Goal: Task Accomplishment & Management: Manage account settings

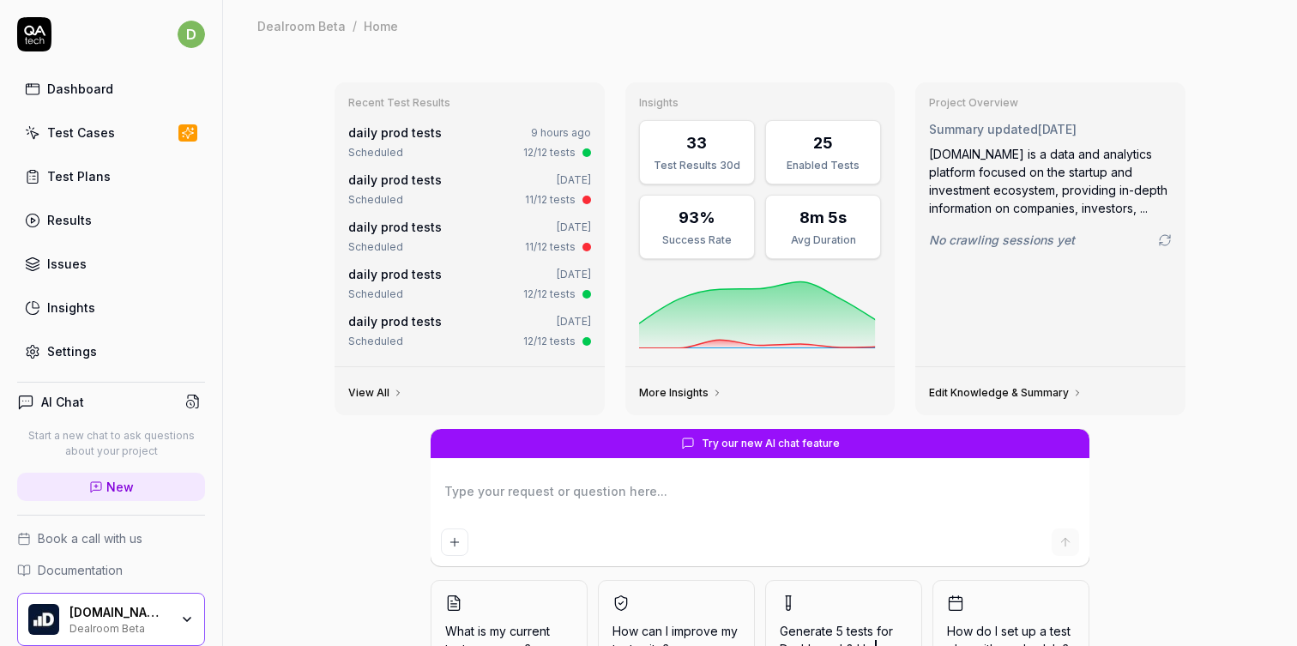
type textarea "*"
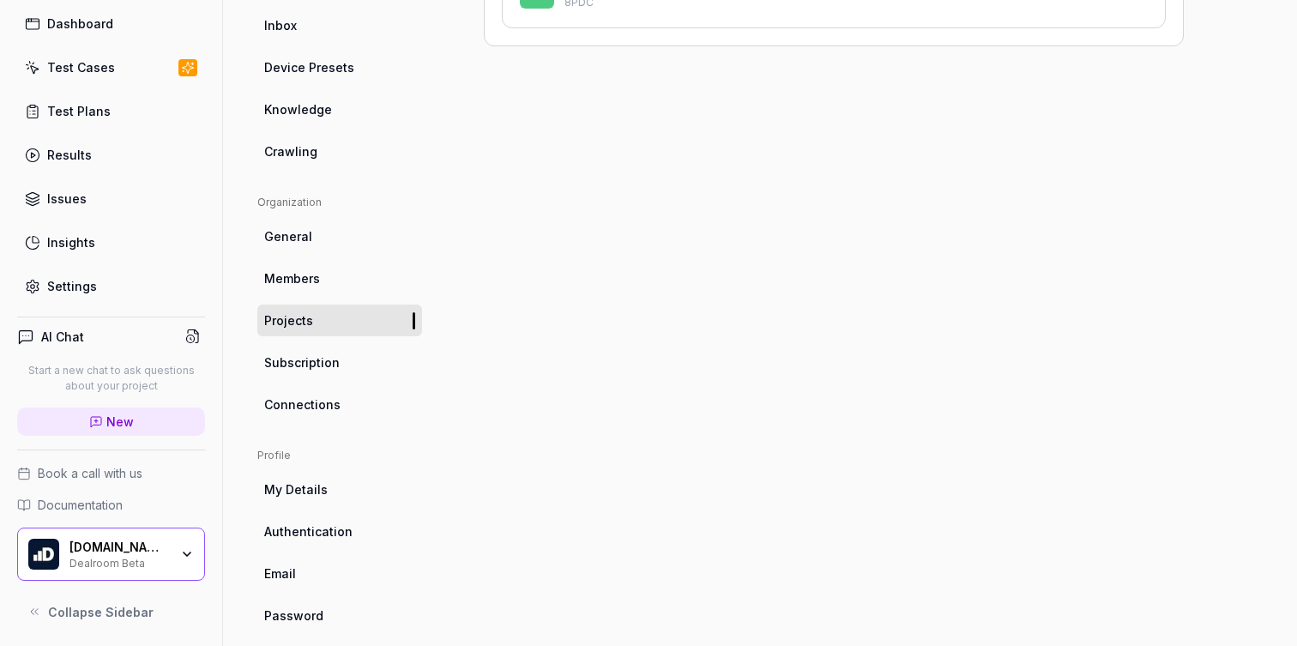
scroll to position [371, 0]
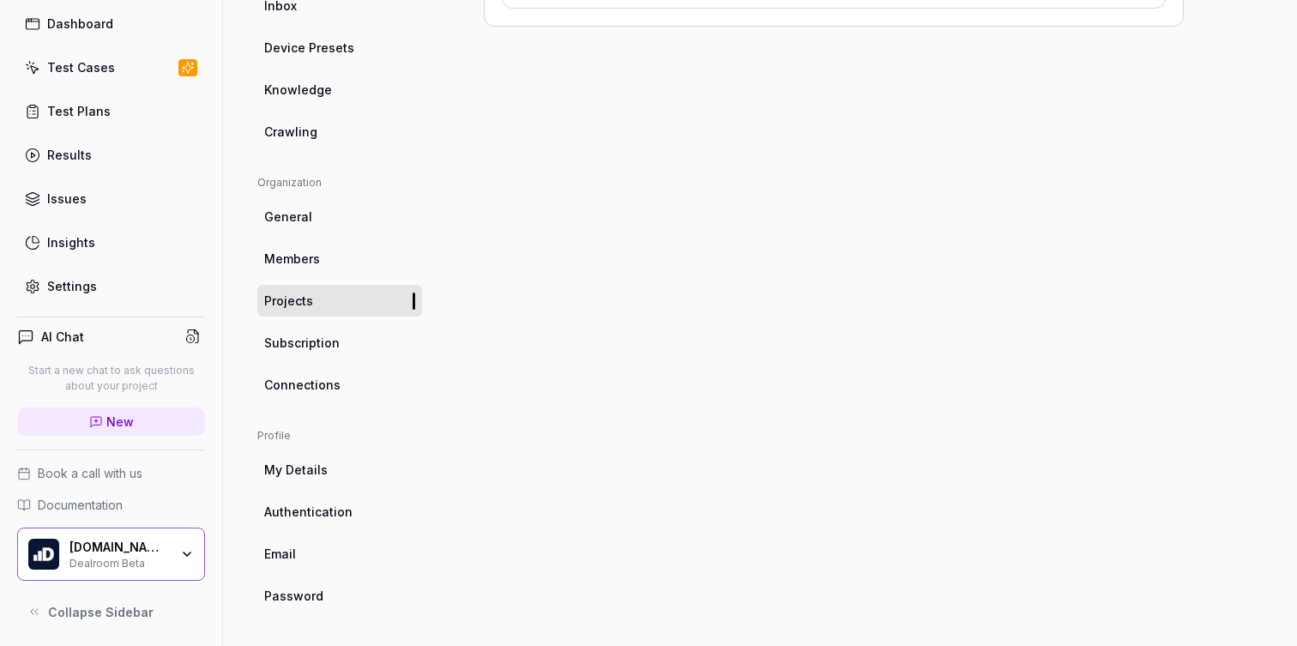
click at [101, 279] on link "Settings" at bounding box center [111, 285] width 188 height 33
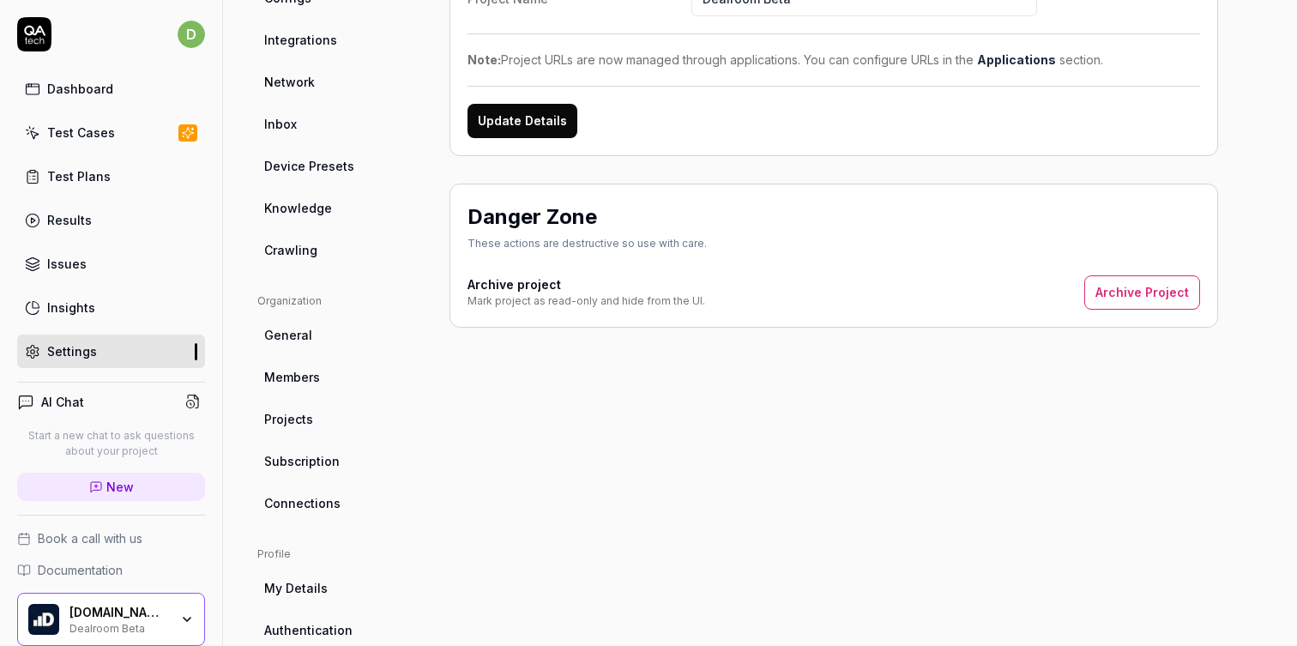
scroll to position [257, 0]
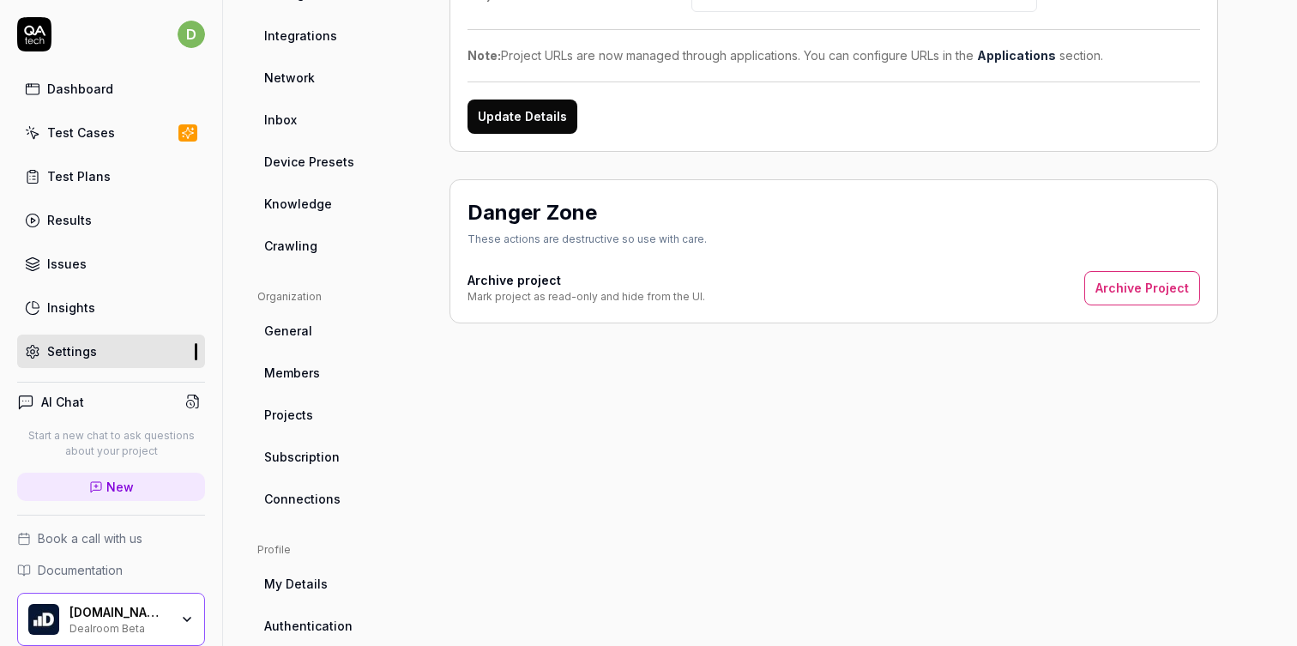
click at [334, 371] on link "Members" at bounding box center [339, 373] width 165 height 32
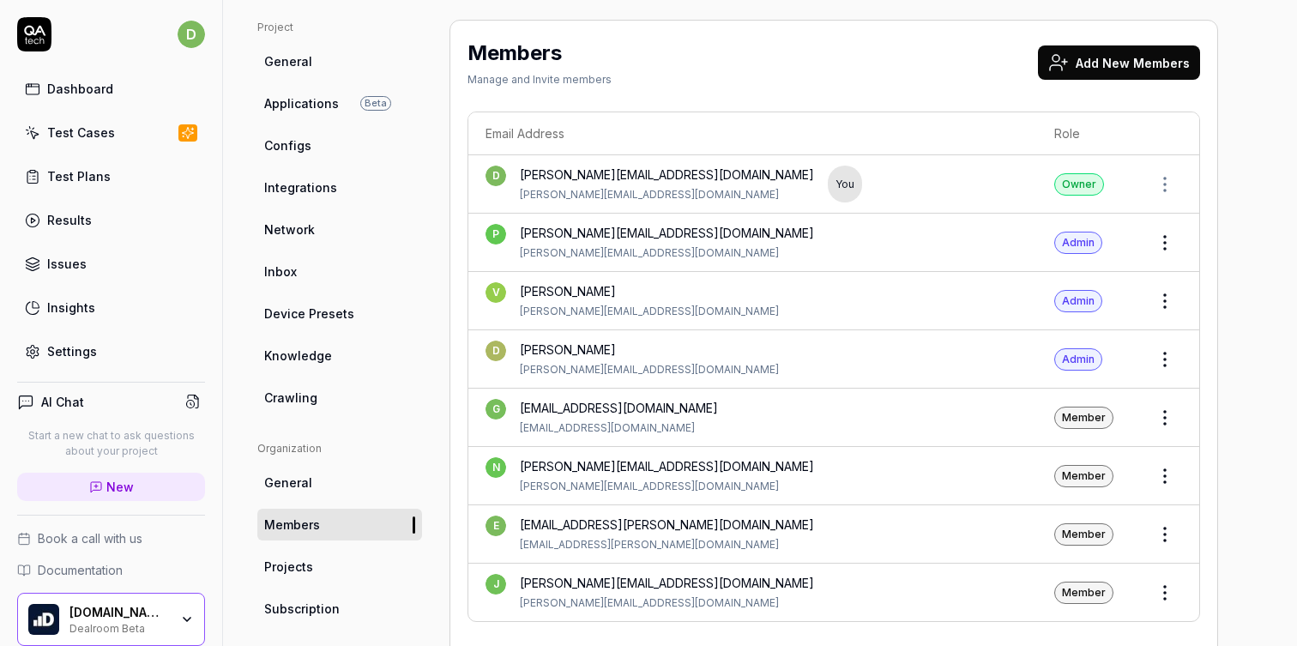
scroll to position [251, 0]
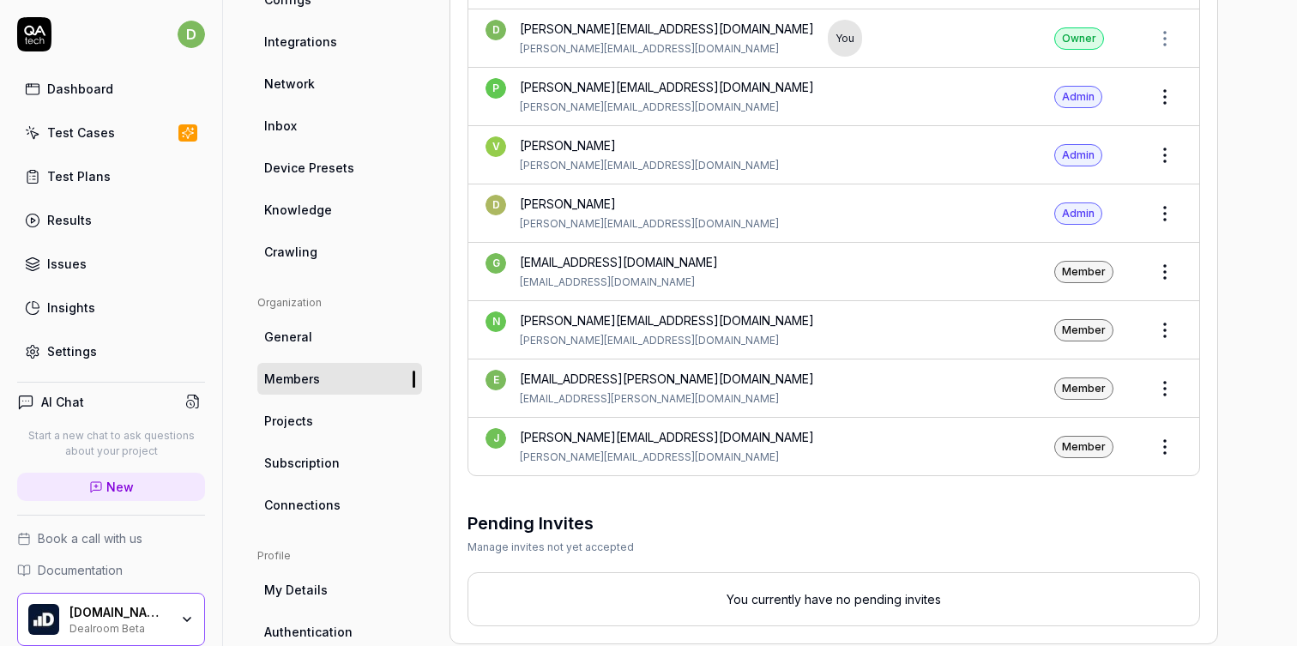
click at [1166, 443] on html "d Dashboard Test Cases Test Plans Results Issues Insights Settings AI Chat Star…" at bounding box center [648, 323] width 1297 height 646
click at [1158, 558] on span "Remove" at bounding box center [1145, 559] width 48 height 18
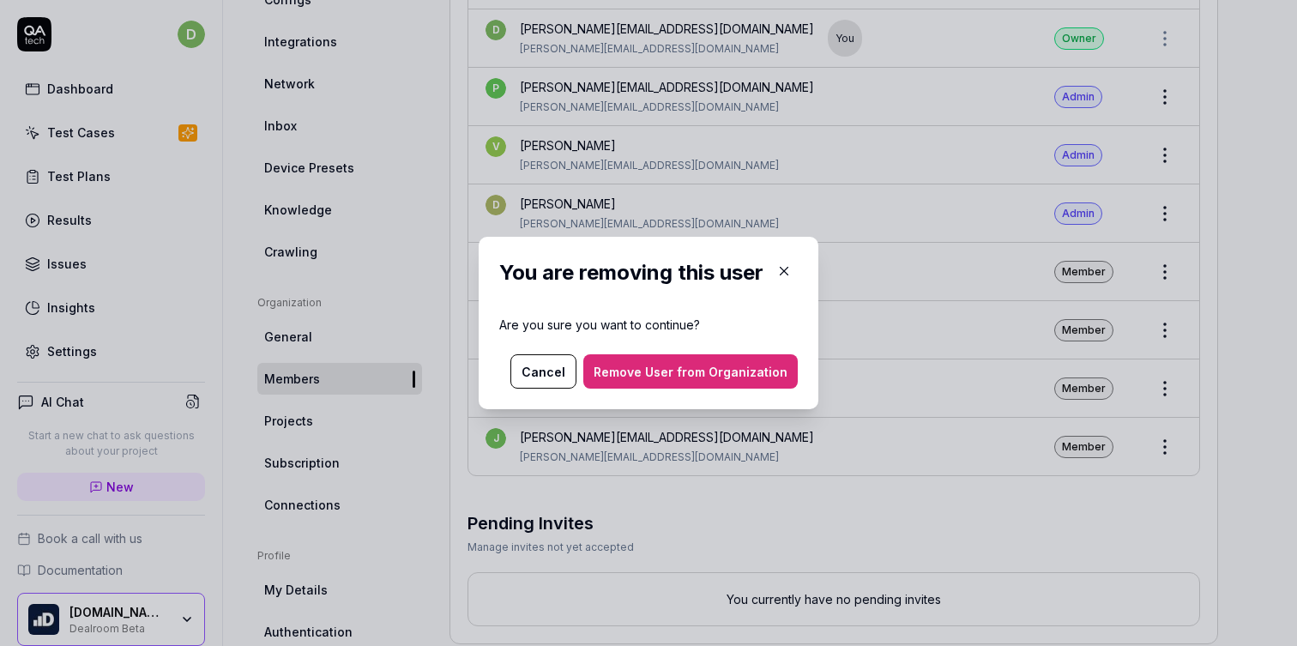
click at [782, 364] on button "Remove User from Organization" at bounding box center [690, 371] width 214 height 34
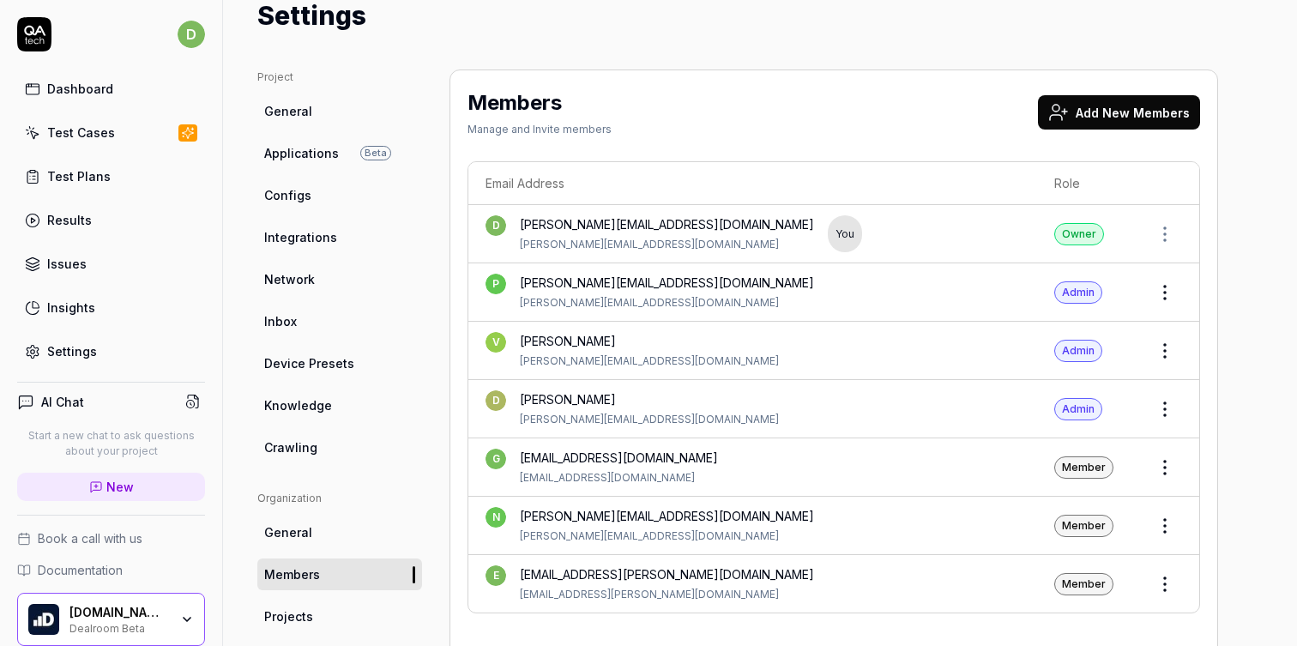
scroll to position [43, 0]
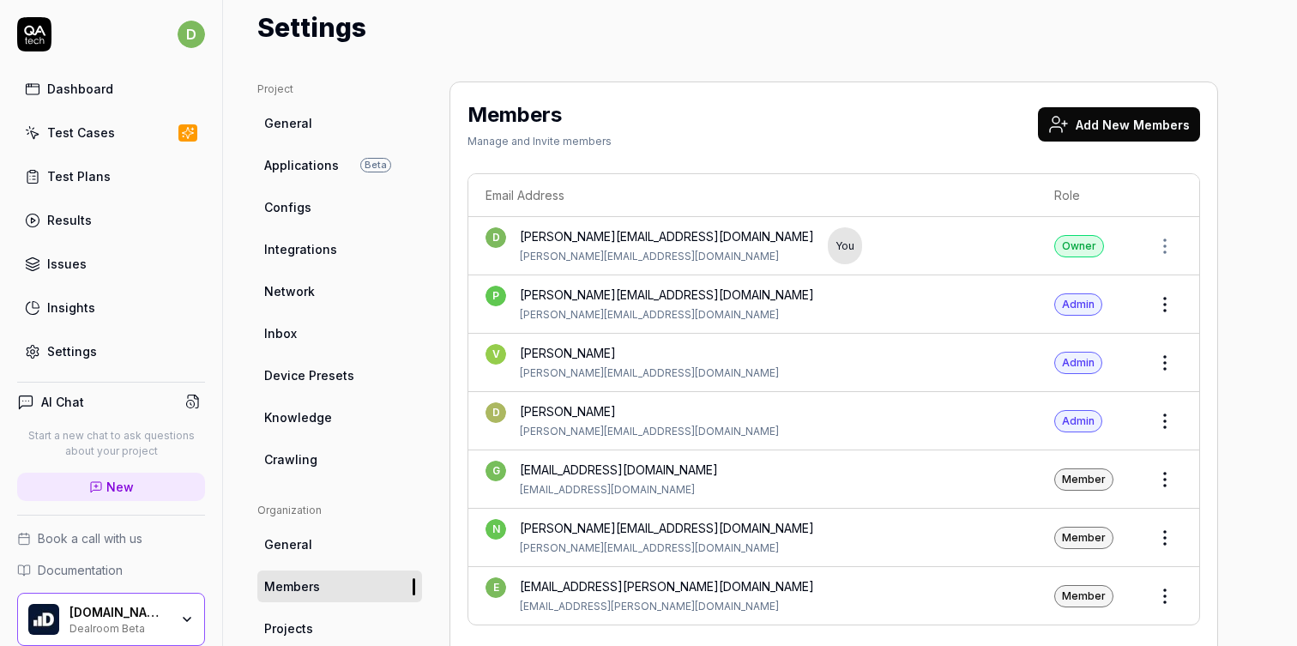
click at [1108, 126] on button "Add New Members" at bounding box center [1119, 124] width 162 height 34
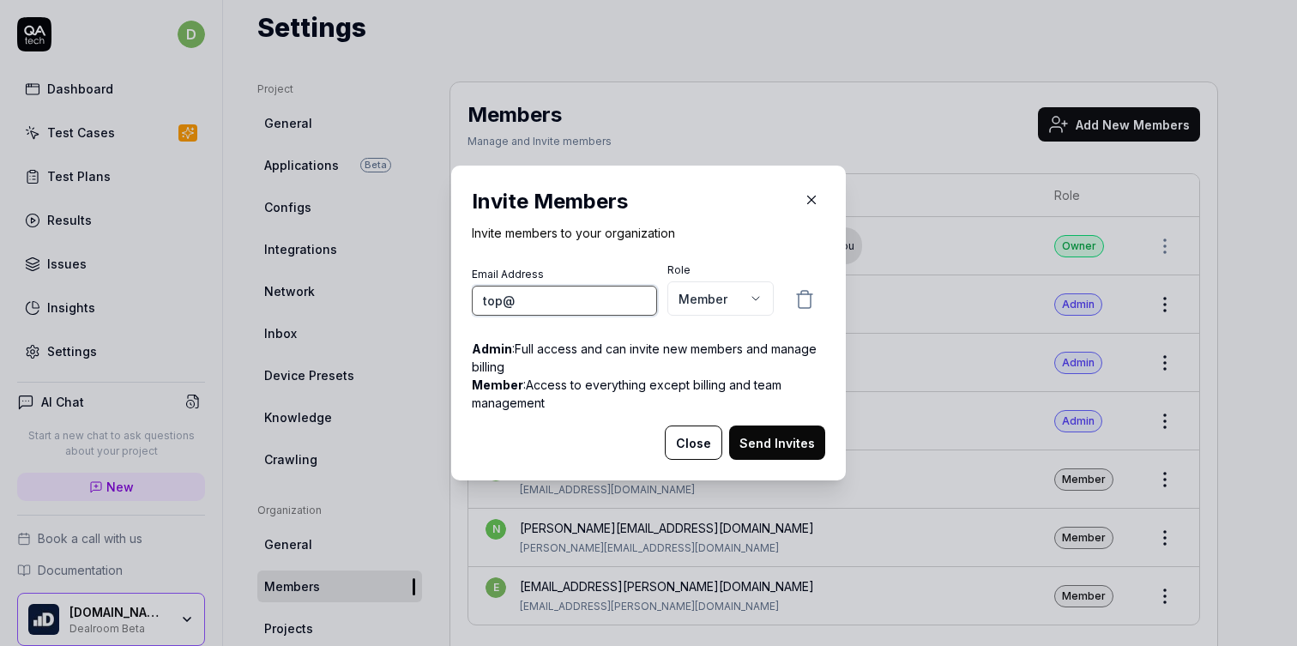
click at [585, 296] on input "top@" at bounding box center [564, 301] width 185 height 30
paste input "i.laakso@dealroom.co"
type input "topi.laakso@dealroom.co"
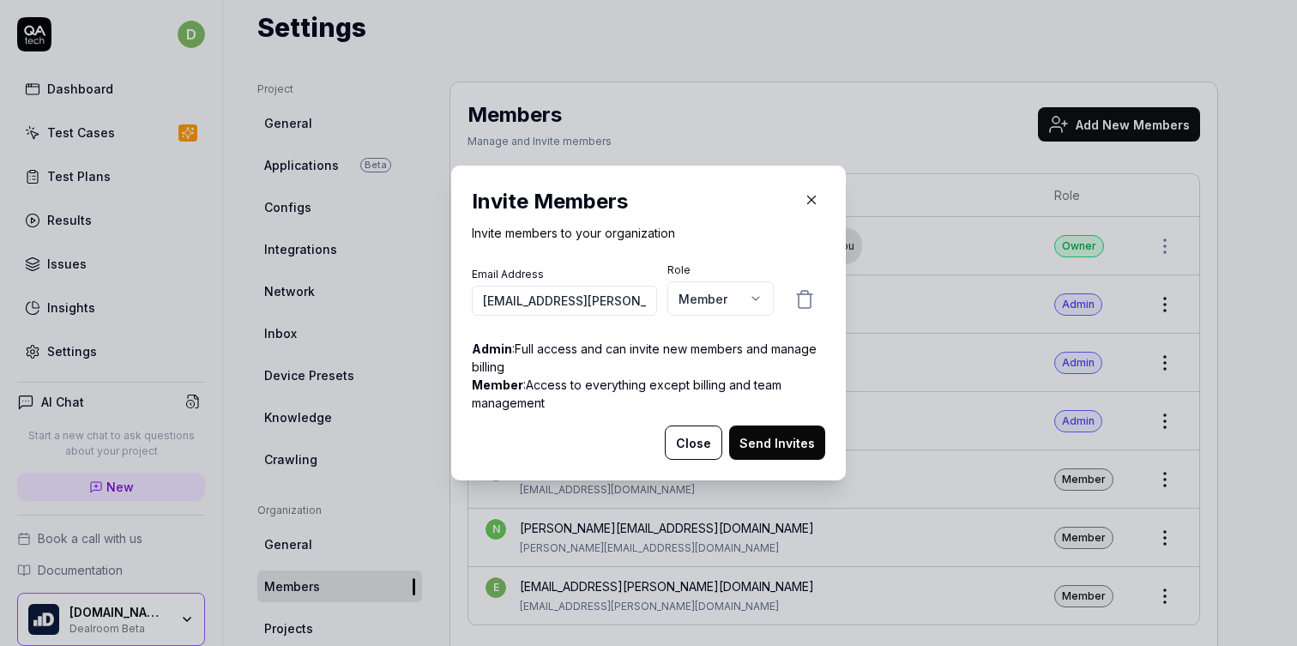
click at [778, 439] on button "Send Invites" at bounding box center [777, 443] width 96 height 34
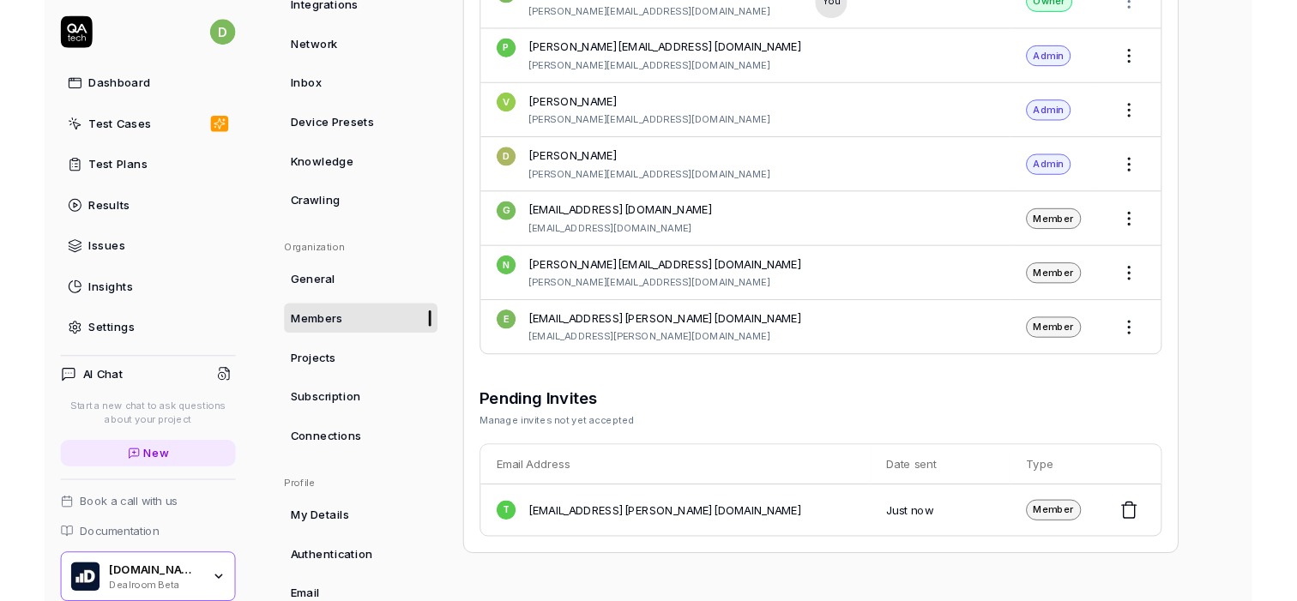
scroll to position [295, 0]
